Goal: Information Seeking & Learning: Learn about a topic

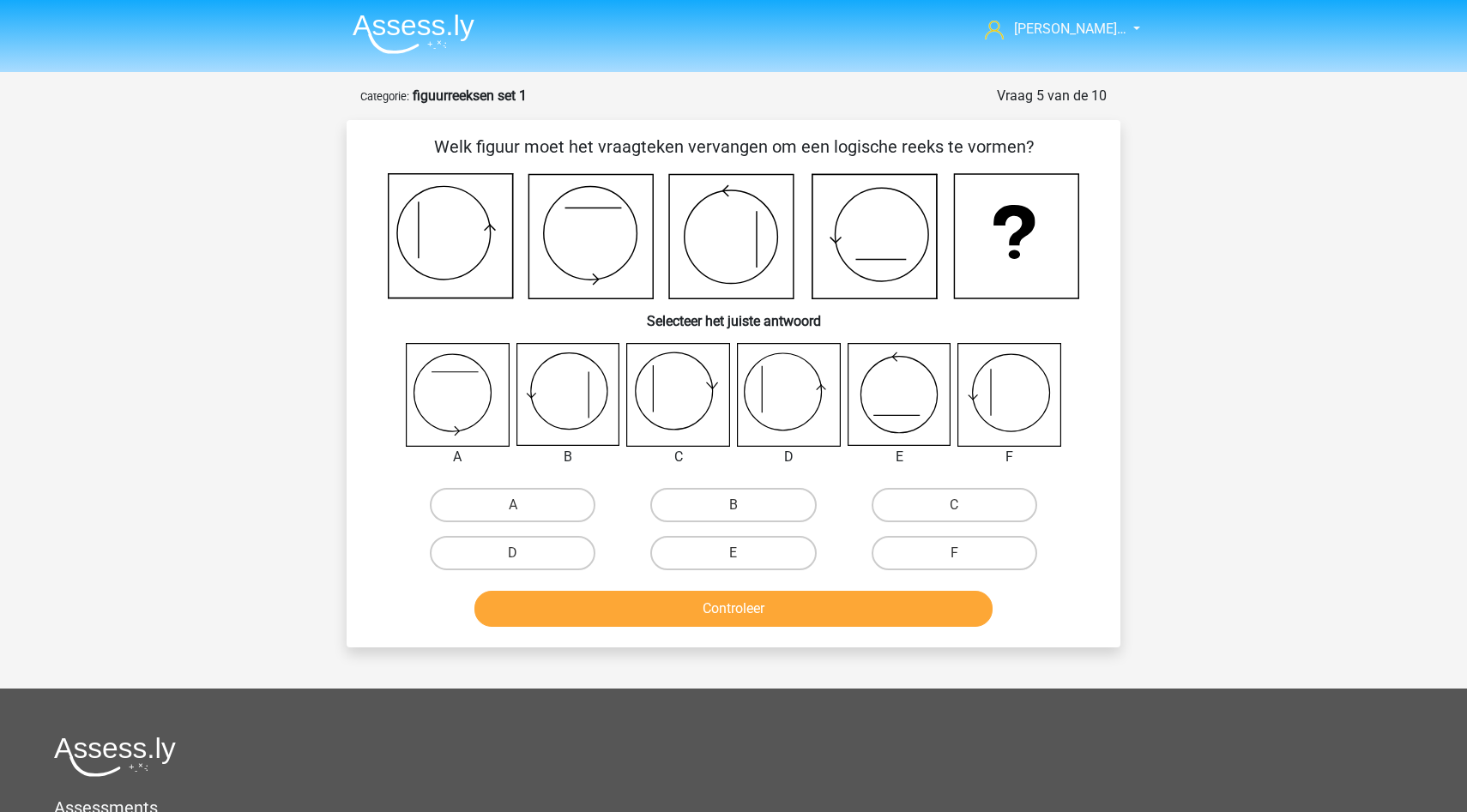
scroll to position [31, 0]
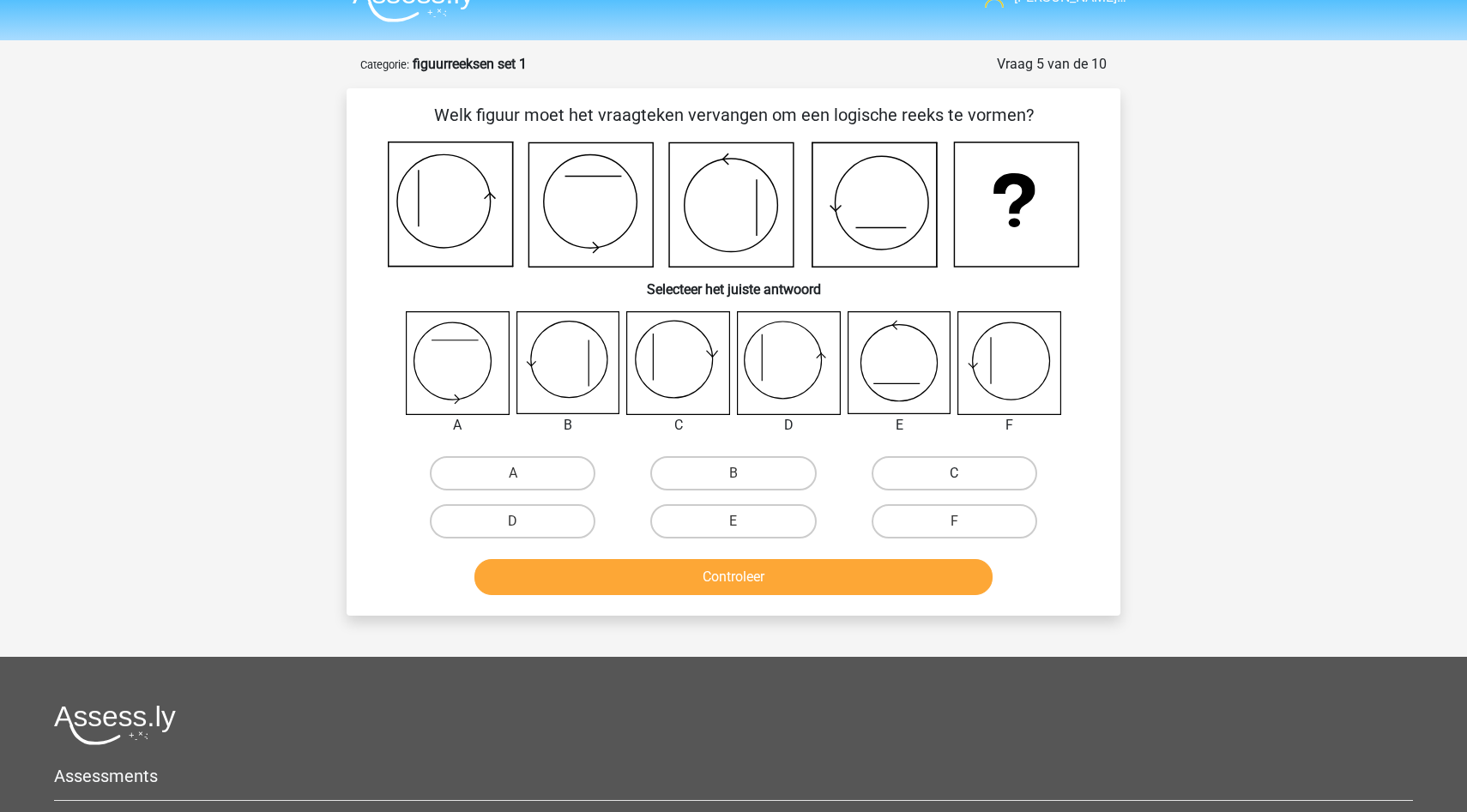
click at [930, 470] on label "C" at bounding box center [953, 473] width 165 height 34
click at [953, 473] on input "C" at bounding box center [959, 479] width 11 height 11
radio input "true"
click at [534, 517] on label "D" at bounding box center [512, 521] width 165 height 34
click at [524, 521] on input "D" at bounding box center [518, 527] width 11 height 11
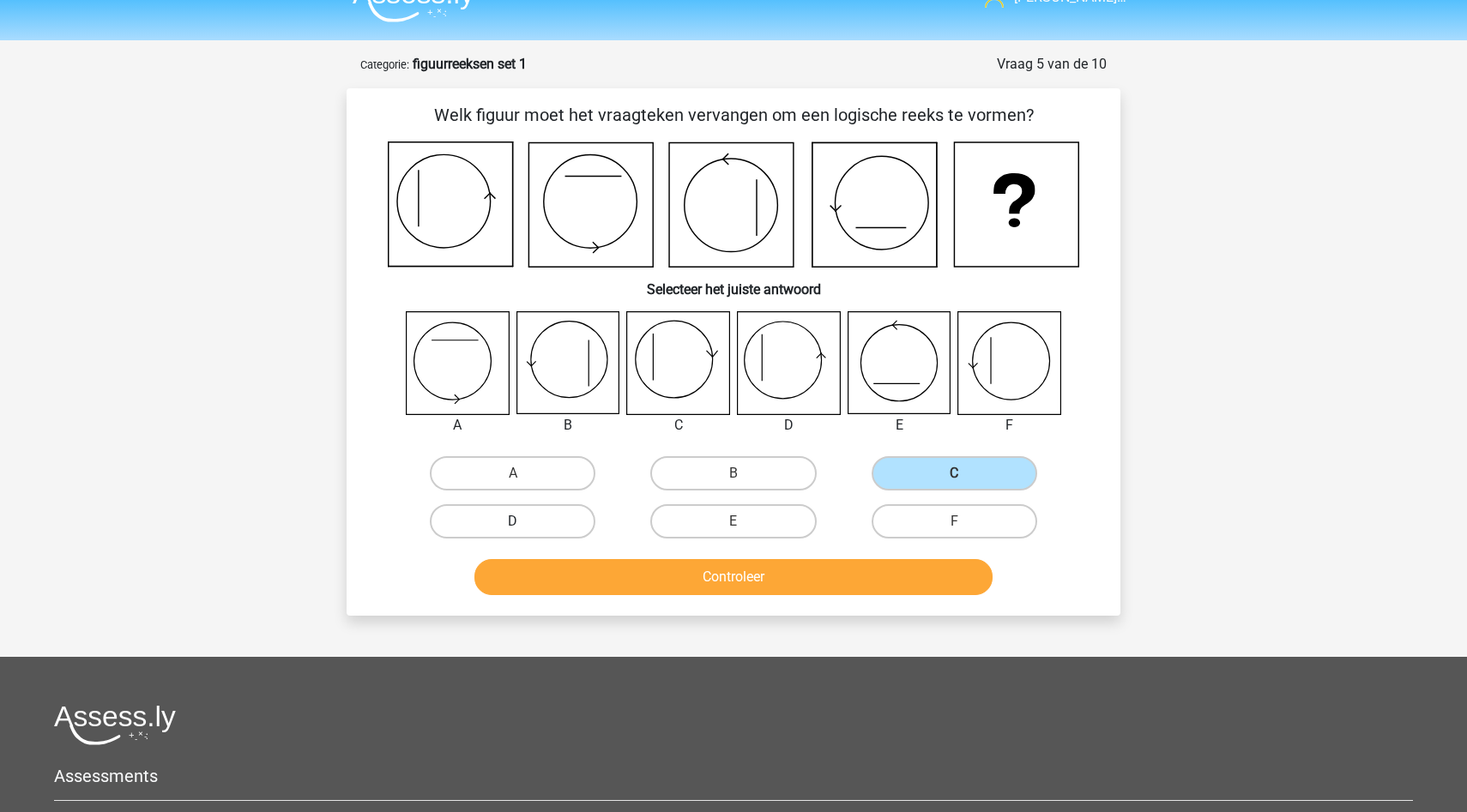
radio input "true"
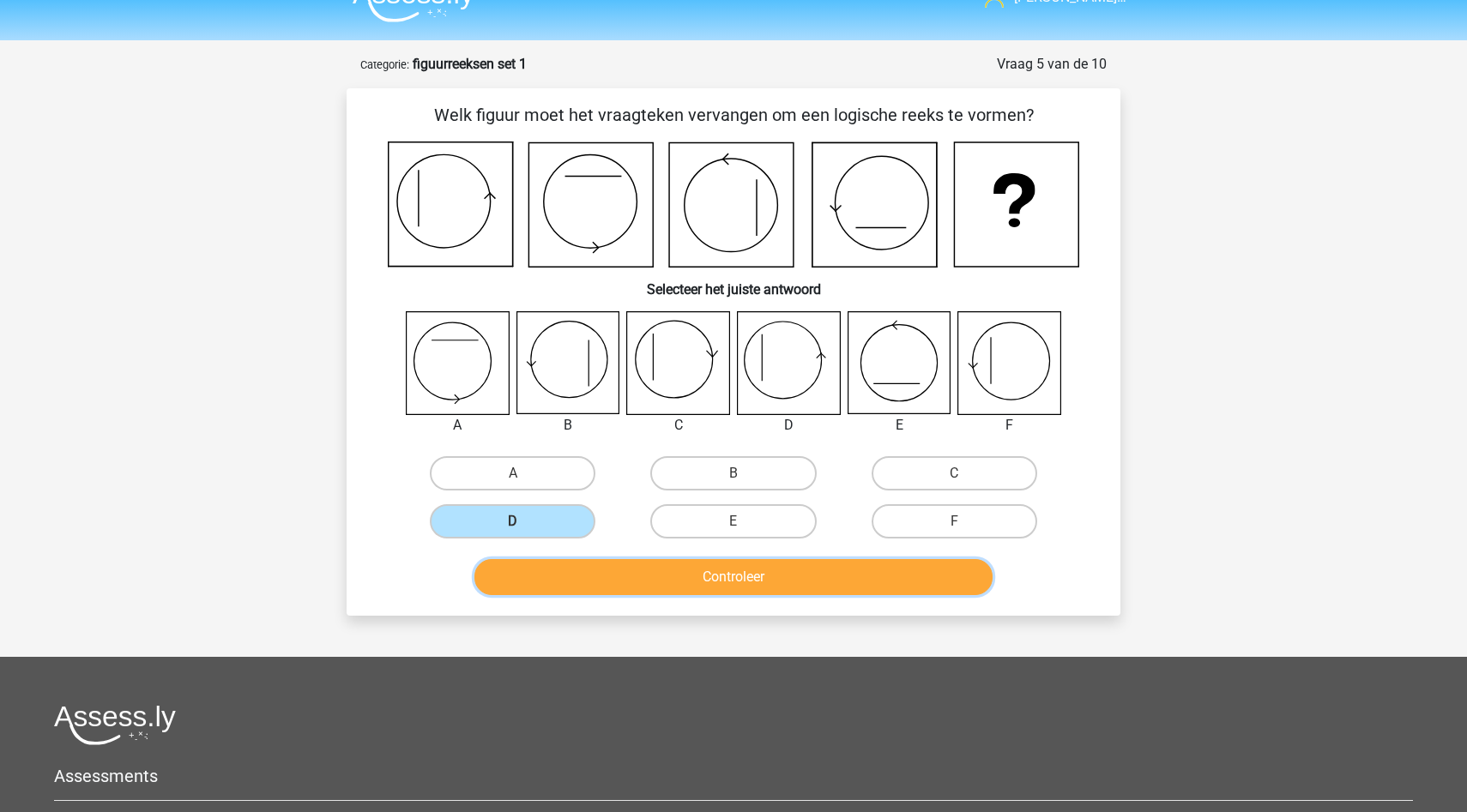
click at [617, 577] on button "Controleer" at bounding box center [734, 576] width 519 height 36
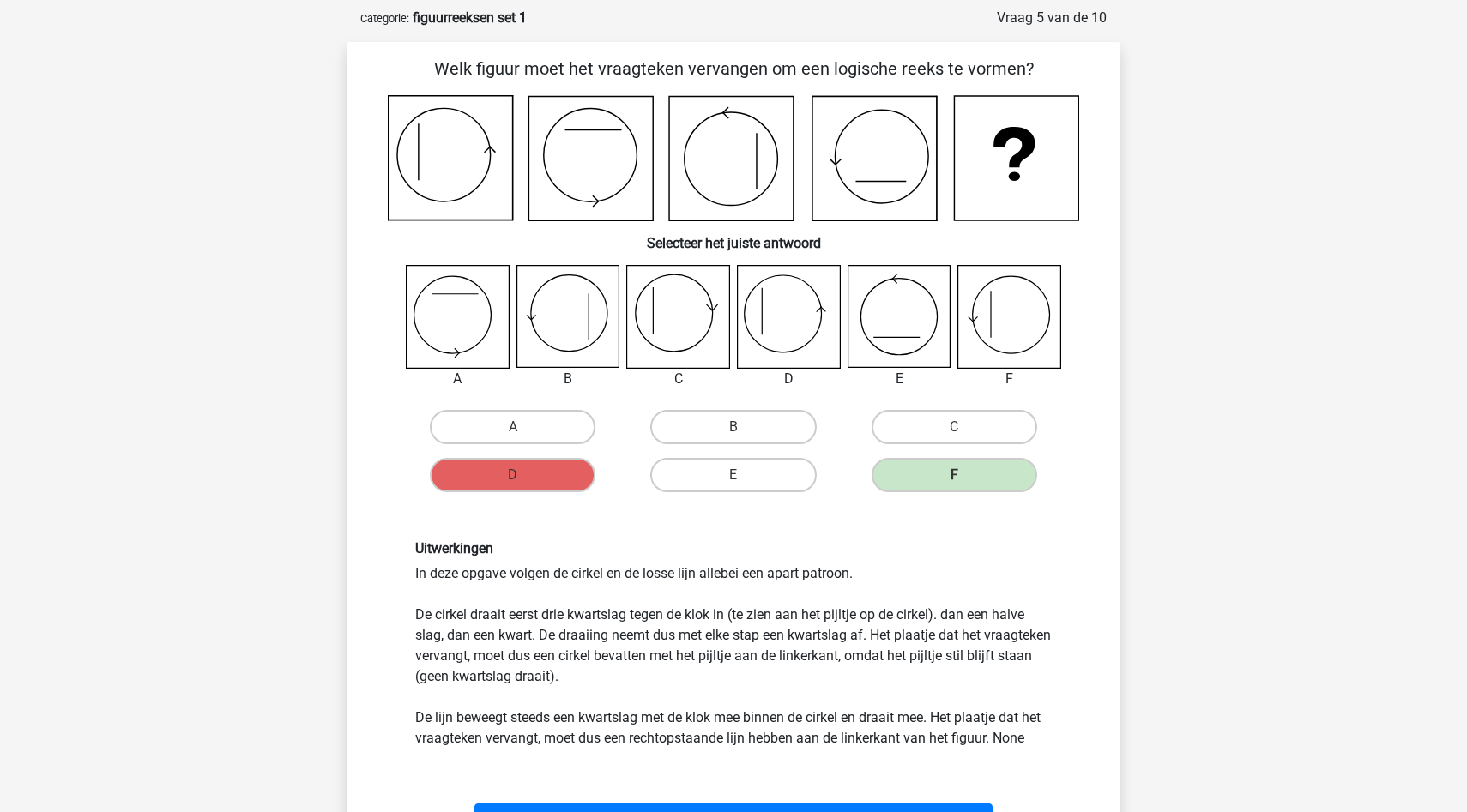
scroll to position [200, 0]
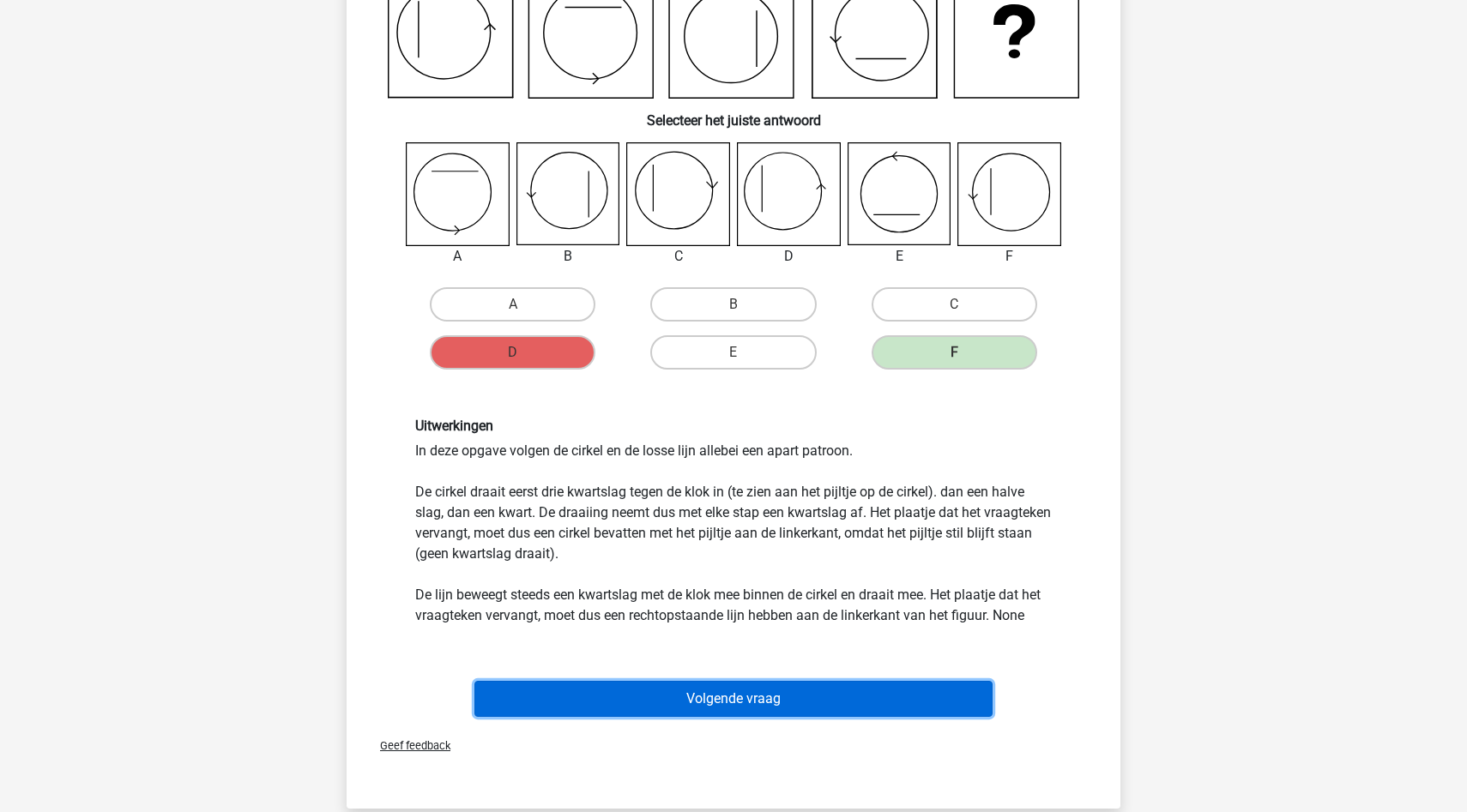
click at [724, 698] on button "Volgende vraag" at bounding box center [734, 698] width 519 height 36
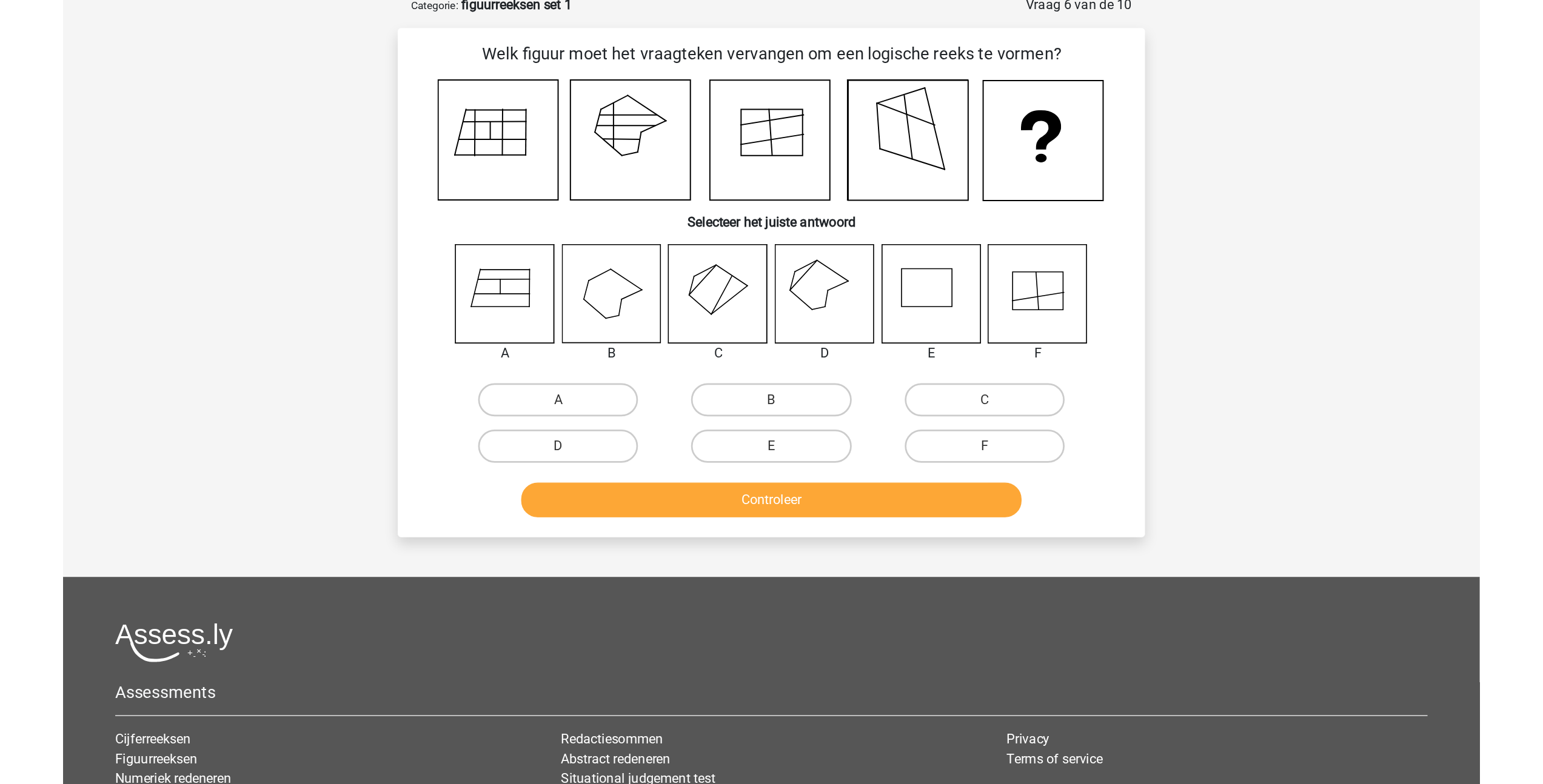
scroll to position [61, 0]
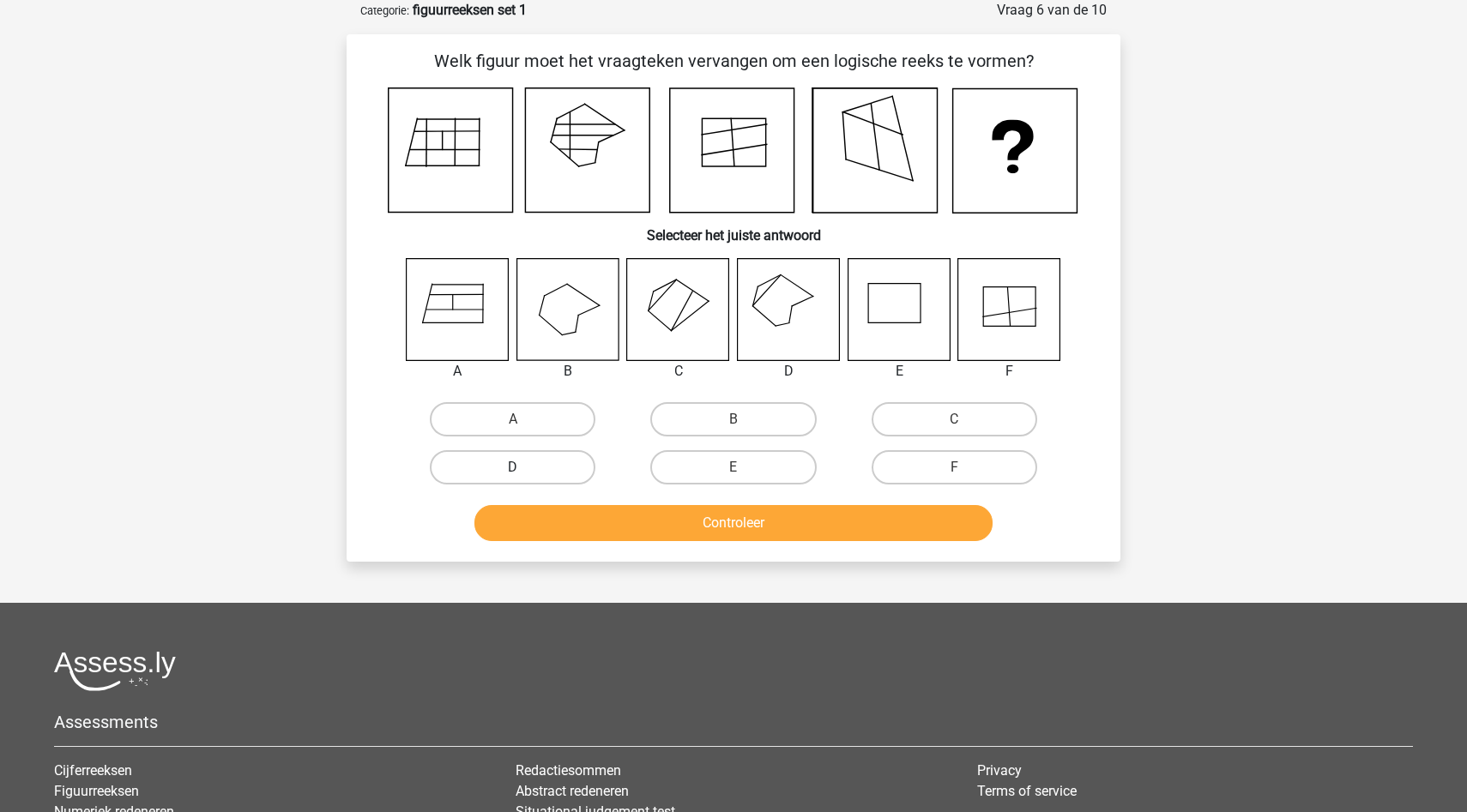
click at [485, 462] on label "D" at bounding box center [512, 467] width 165 height 34
click at [513, 467] on input "D" at bounding box center [518, 473] width 11 height 11
radio input "true"
click at [631, 520] on button "Controleer" at bounding box center [734, 523] width 519 height 36
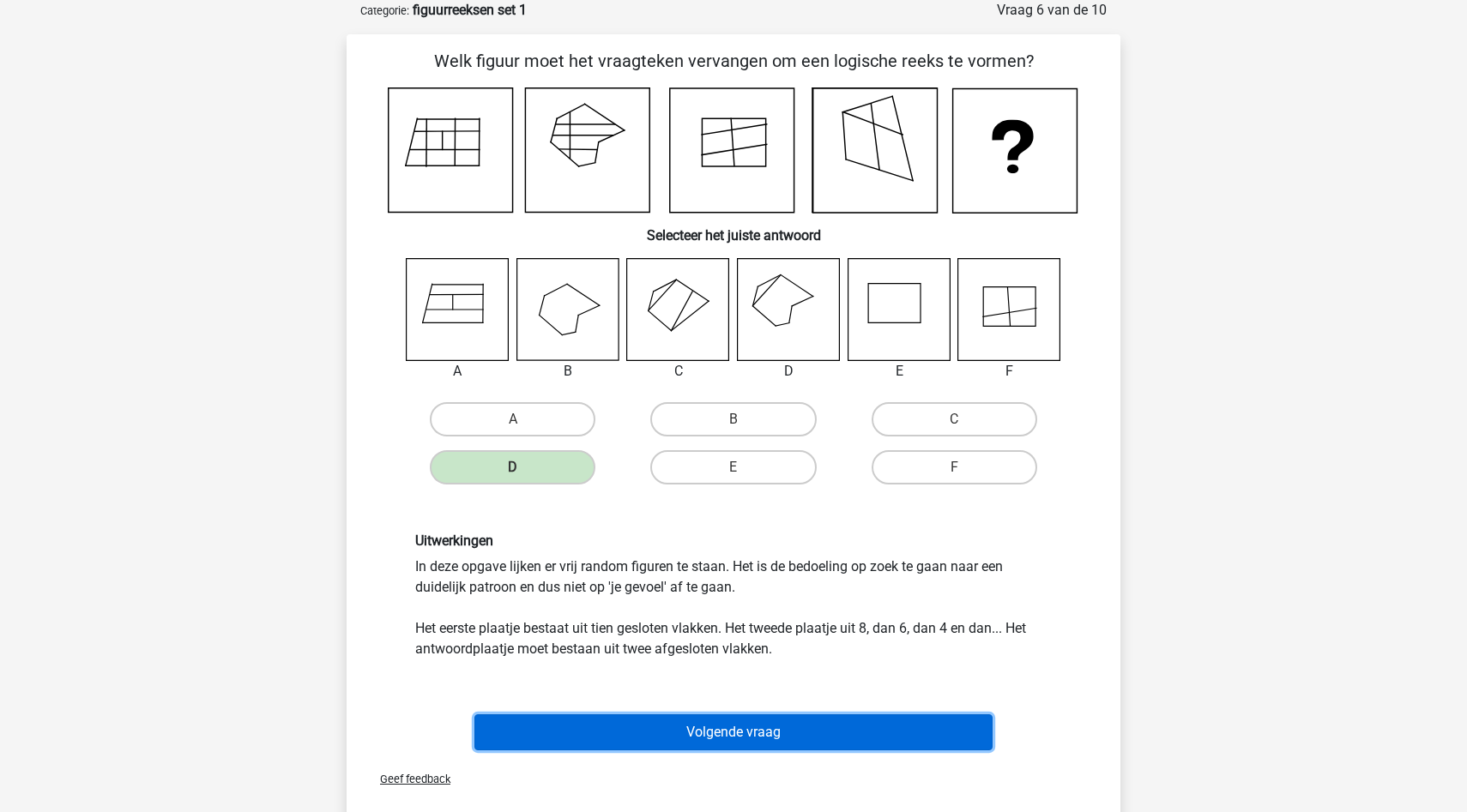
click at [697, 743] on button "Volgende vraag" at bounding box center [734, 732] width 519 height 36
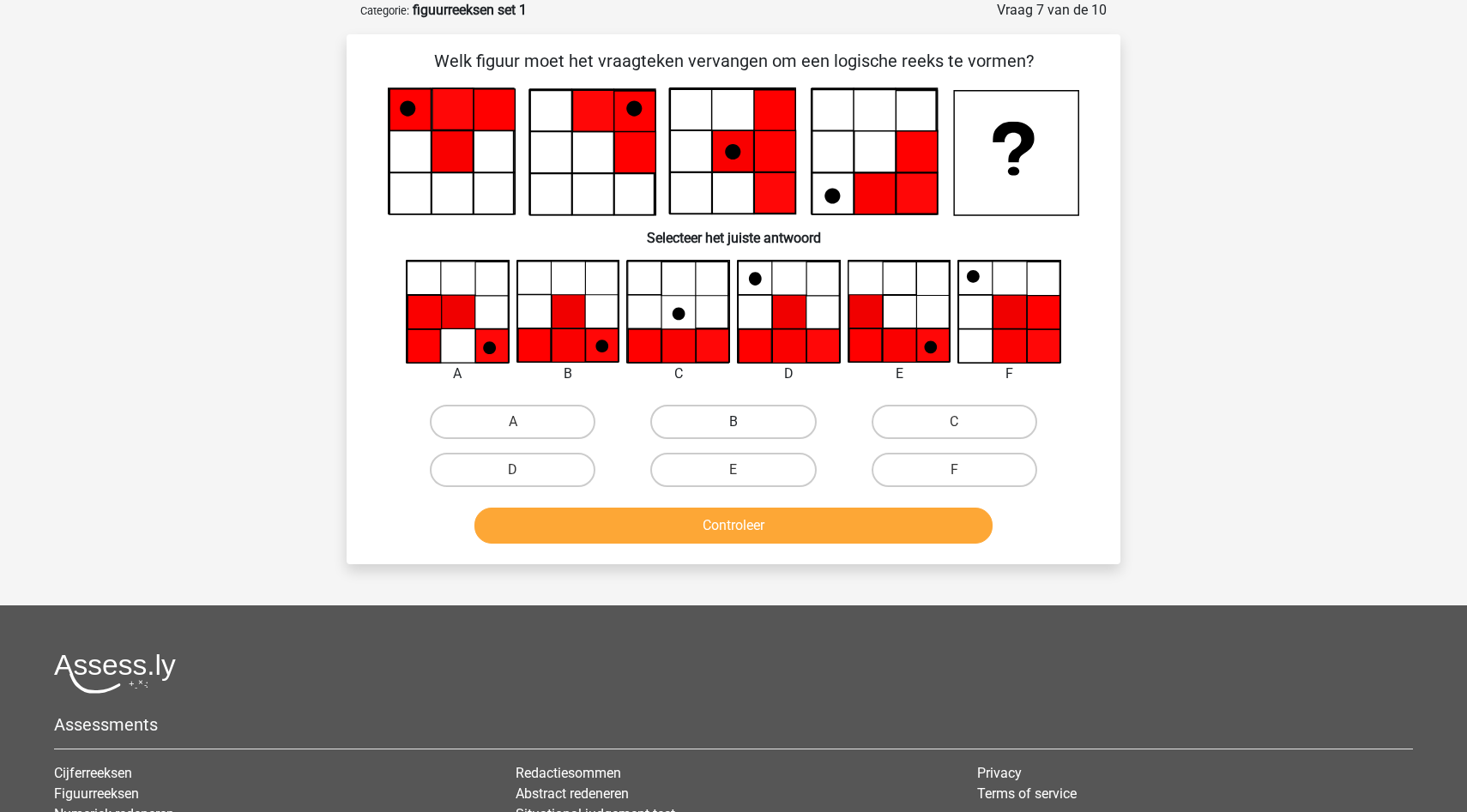
click at [726, 414] on label "B" at bounding box center [733, 421] width 165 height 34
click at [734, 422] on input "B" at bounding box center [739, 428] width 11 height 11
radio input "true"
click at [693, 541] on button "Controleer" at bounding box center [734, 526] width 519 height 36
